Goal: Find specific fact: Find specific fact

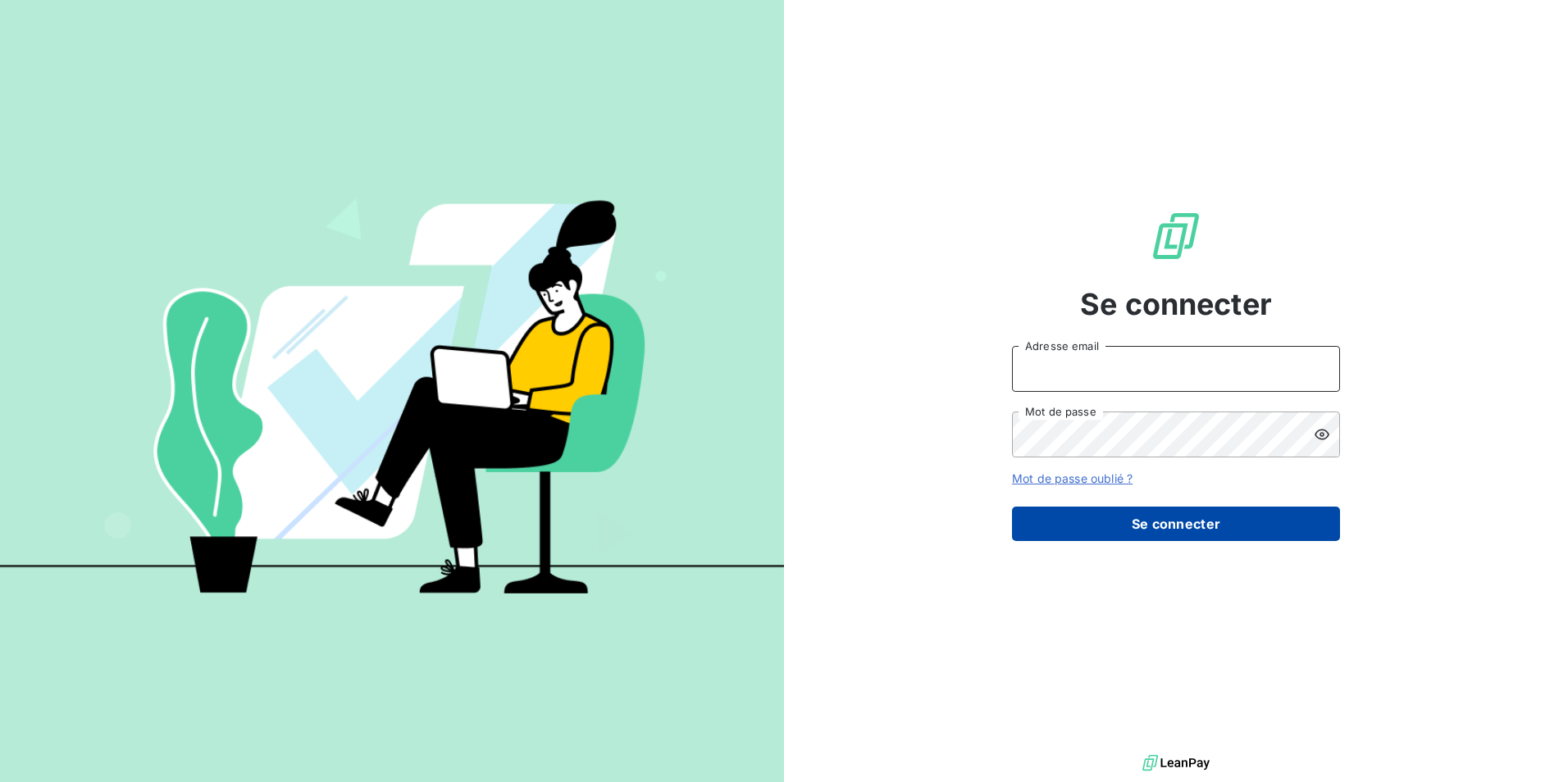
type input "[EMAIL_ADDRESS][DOMAIN_NAME]"
click at [1185, 528] on button "Se connecter" at bounding box center [1176, 524] width 328 height 34
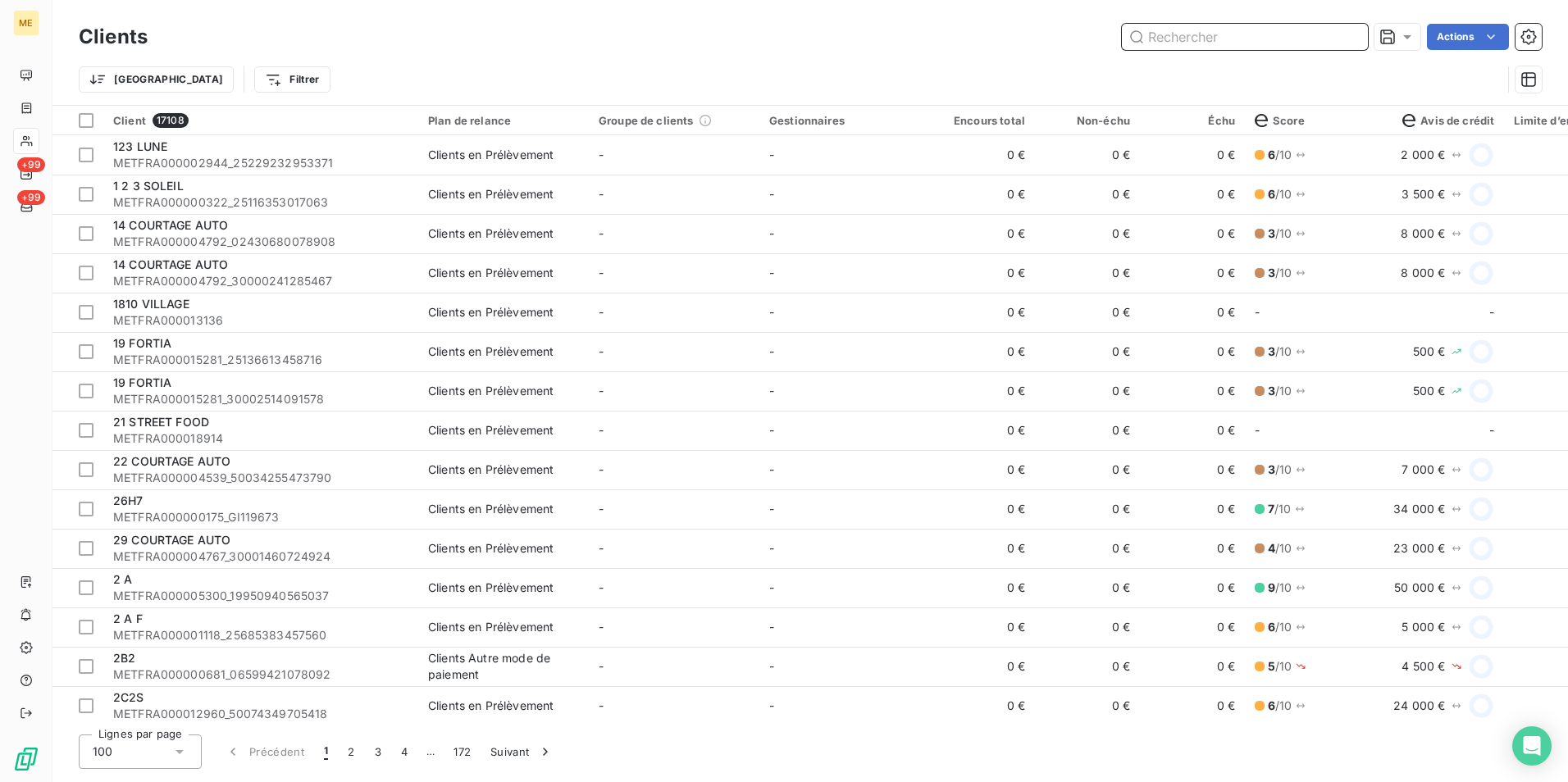
click at [1213, 38] on input "text" at bounding box center [1245, 37] width 246 height 26
drag, startPoint x: 1213, startPoint y: 38, endPoint x: 1188, endPoint y: 43, distance: 25.5
click at [1188, 43] on input "text" at bounding box center [1245, 37] width 246 height 26
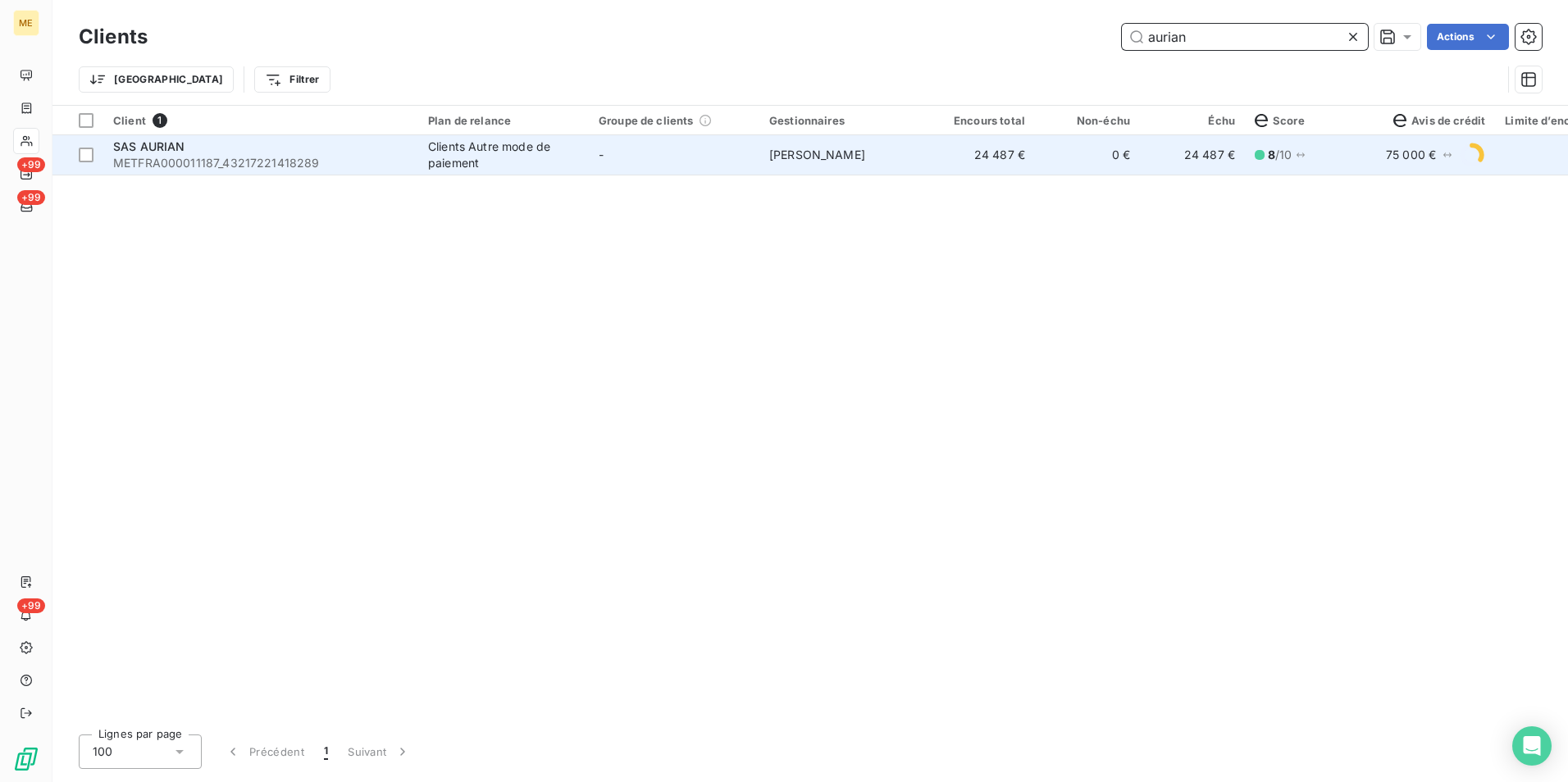
type input "aurian"
click at [124, 140] on span "SAS AURIAN" at bounding box center [149, 146] width 72 height 14
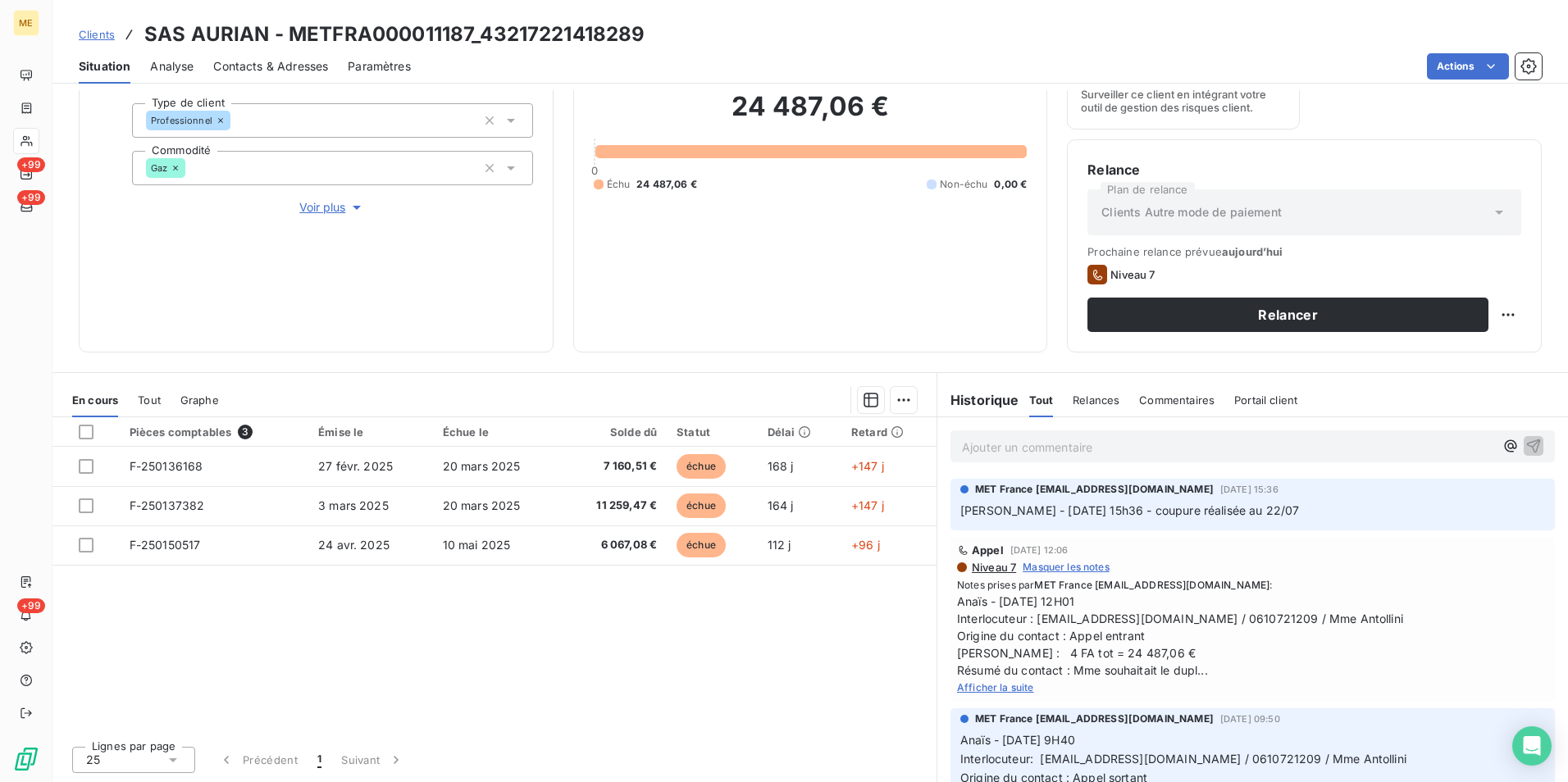
scroll to position [190, 0]
drag, startPoint x: 662, startPoint y: 38, endPoint x: 482, endPoint y: 28, distance: 180.3
click at [482, 28] on div "Clients SAS AURIAN - METFRA000011187_43217221418289" at bounding box center [810, 34] width 1515 height 30
copy h3 "43217221418289"
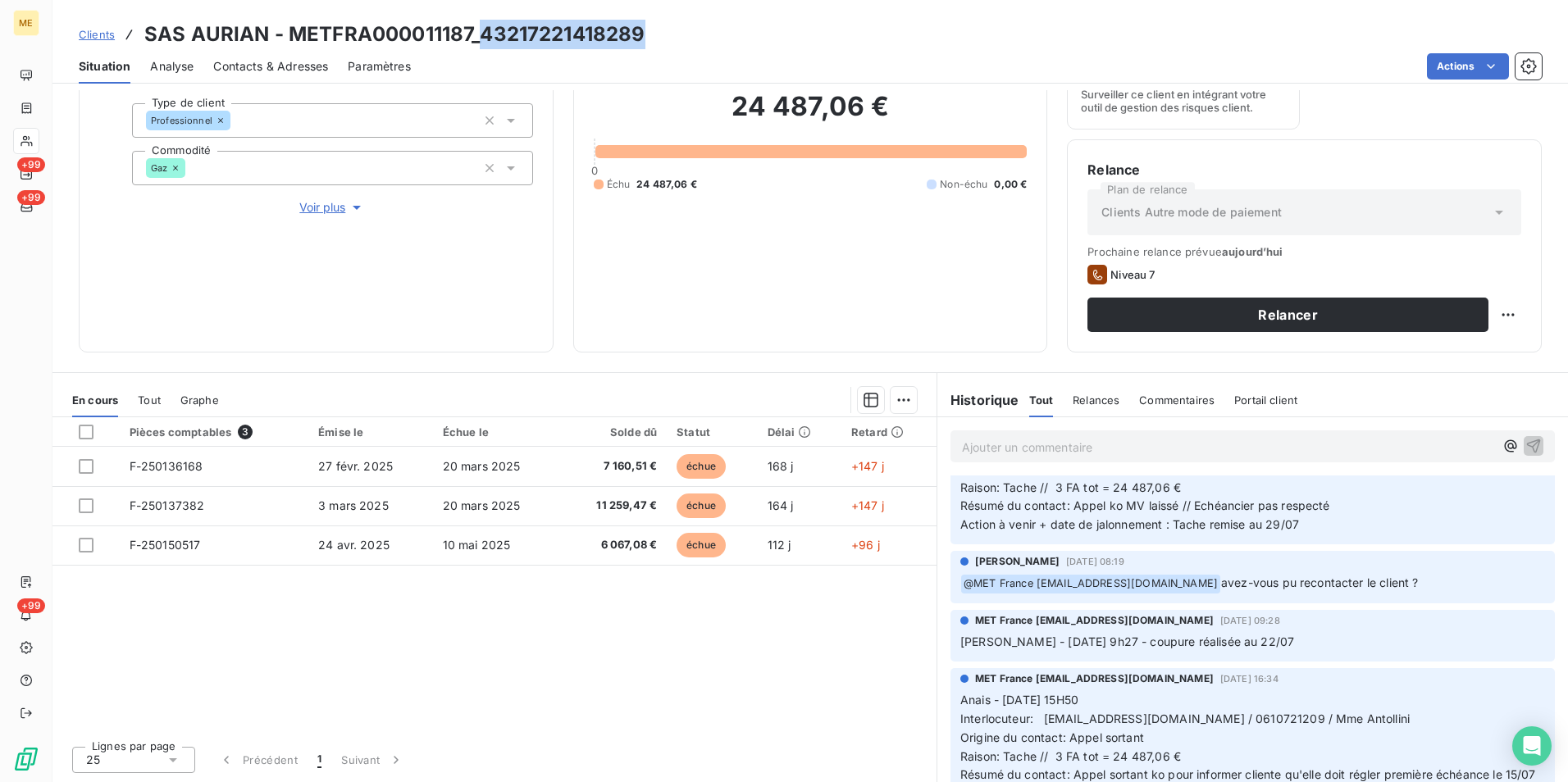
scroll to position [0, 0]
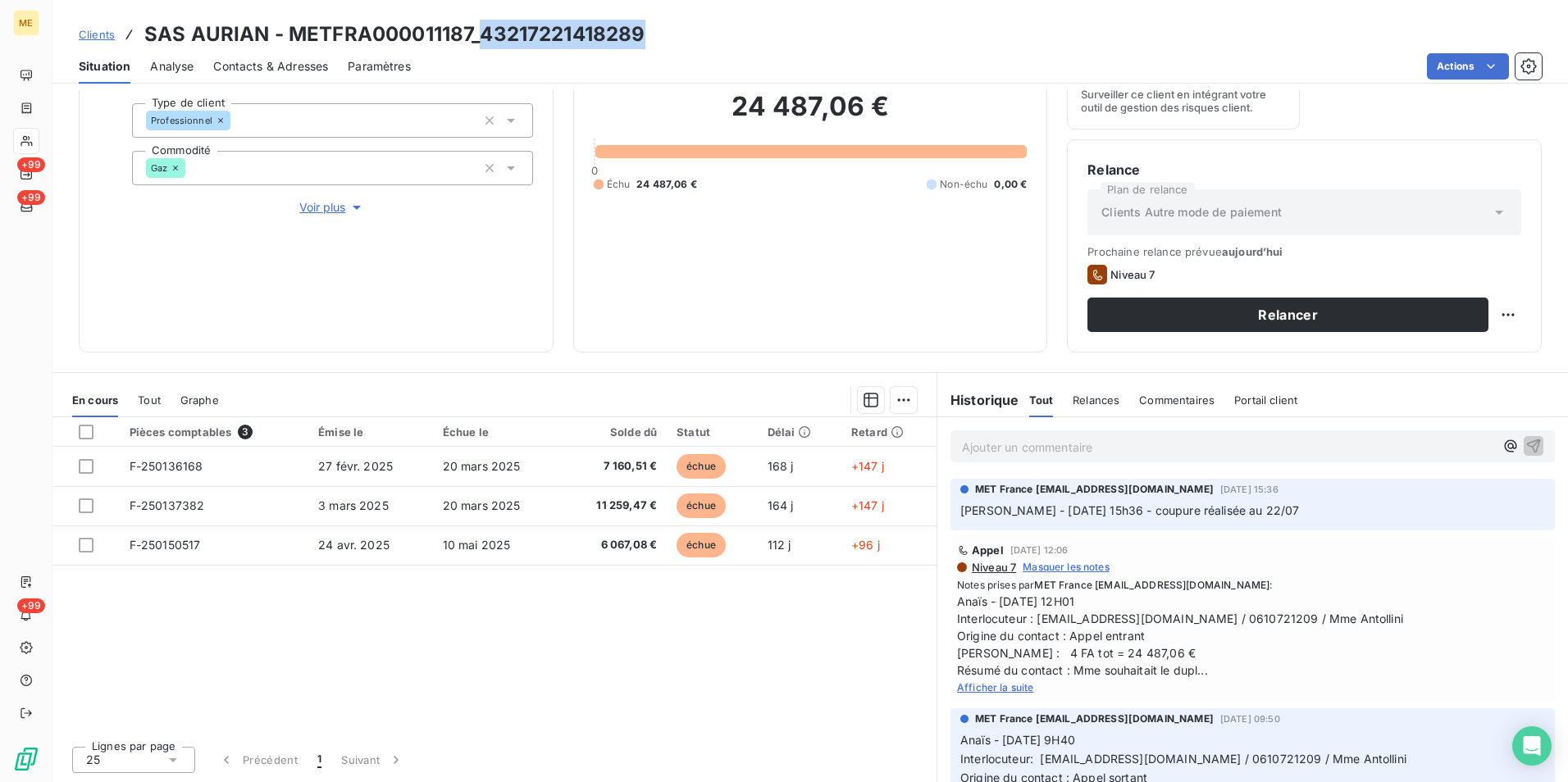
copy h3 "43217221418289"
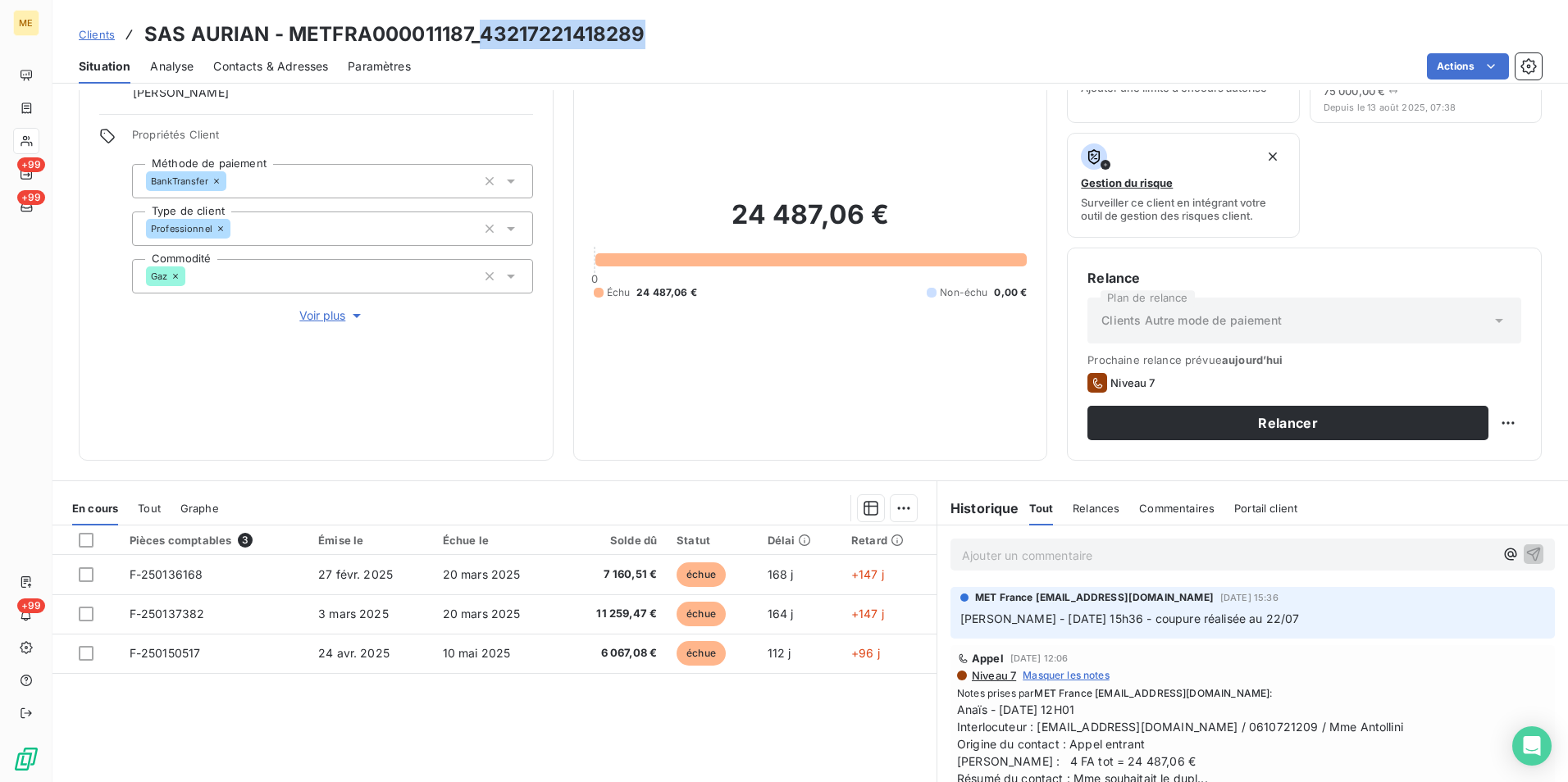
scroll to position [81, 0]
copy h3 "43217221418289"
